Goal: Transaction & Acquisition: Subscribe to service/newsletter

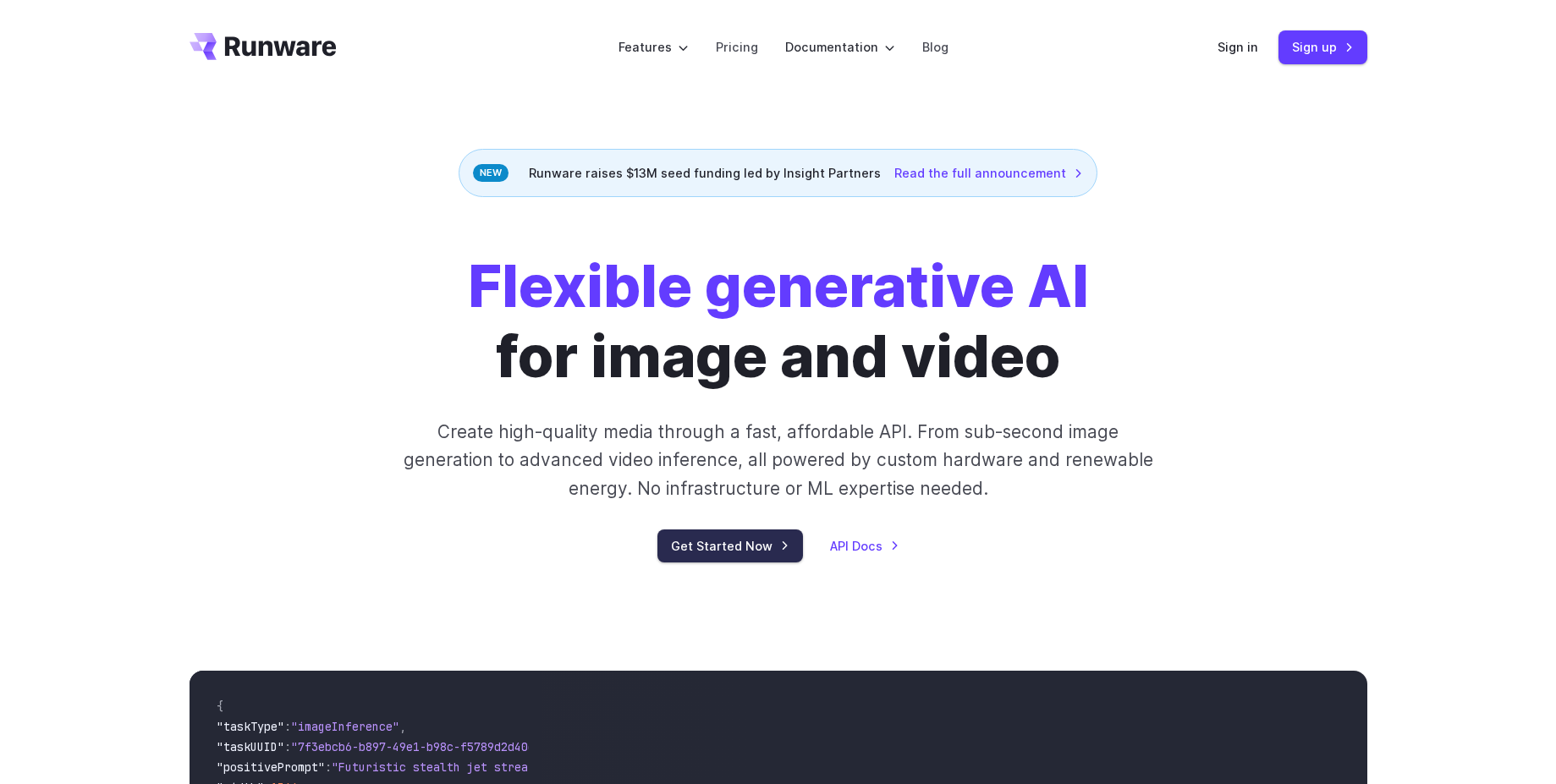
click at [745, 545] on link "Get Started Now" at bounding box center [730, 546] width 145 height 33
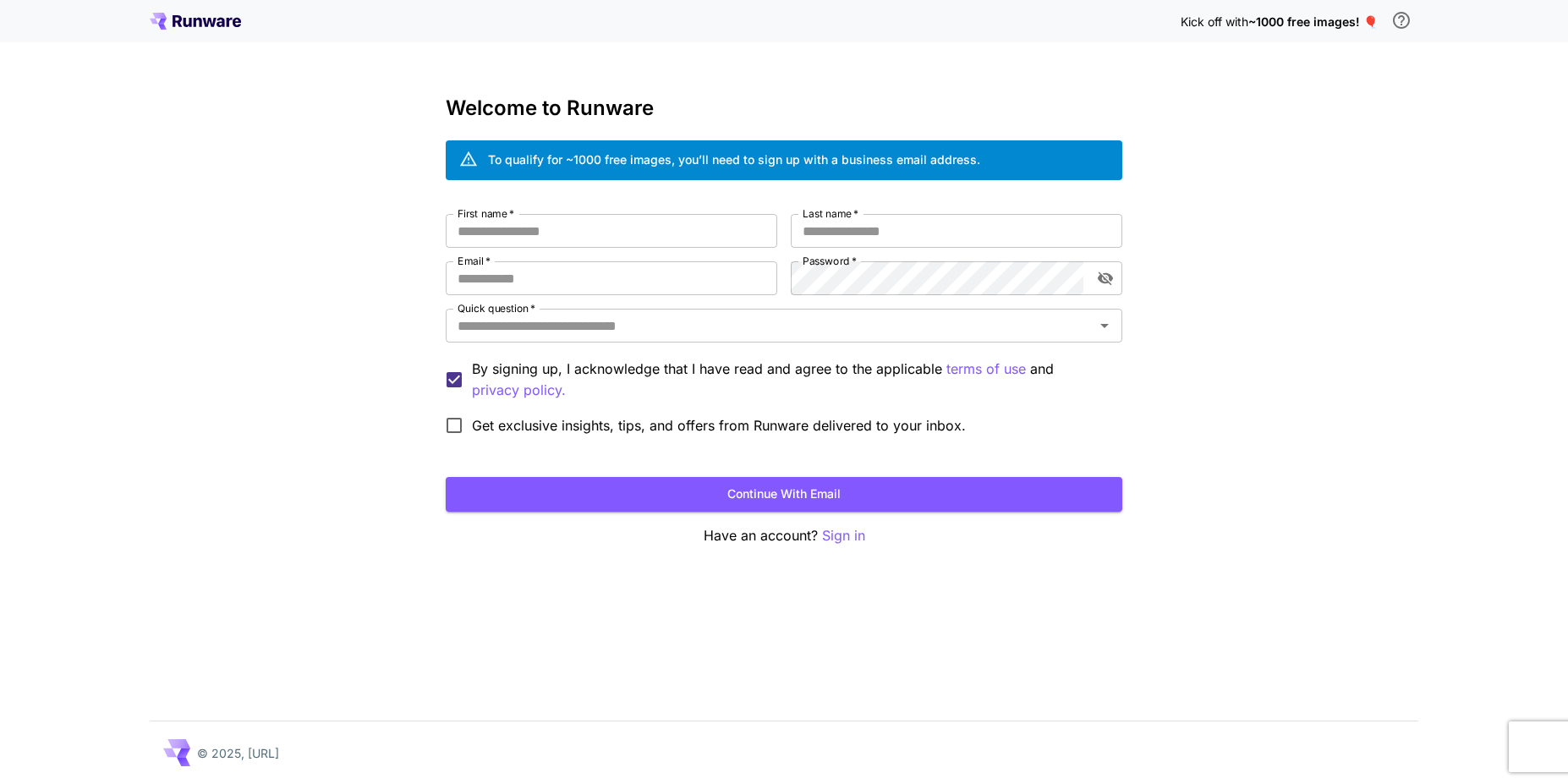
click at [212, 22] on icon at bounding box center [196, 21] width 91 height 17
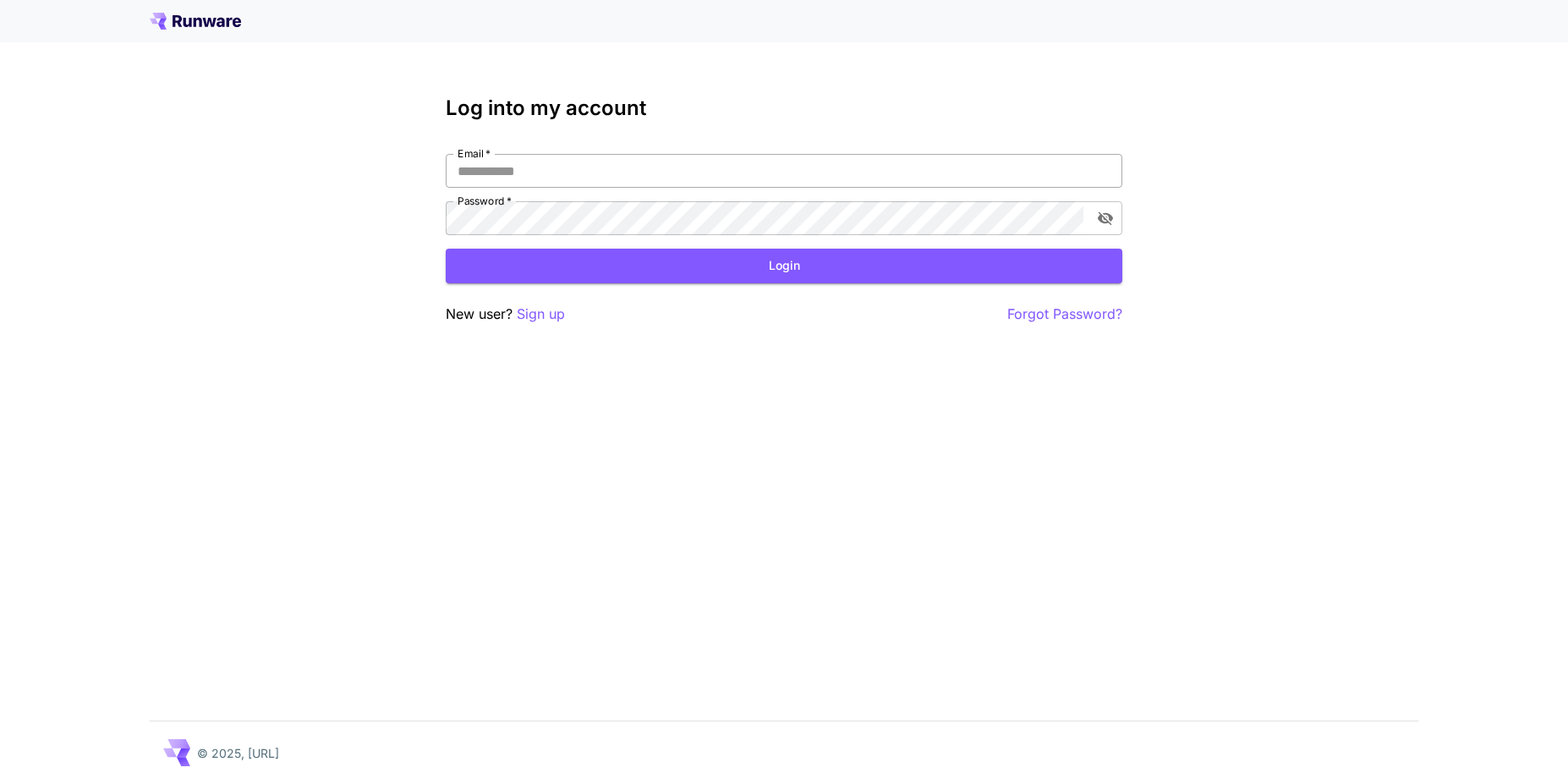
click at [610, 163] on input "Email   *" at bounding box center [784, 171] width 677 height 34
click at [215, 20] on icon at bounding box center [210, 22] width 14 height 9
